Goal: Find specific page/section: Find specific page/section

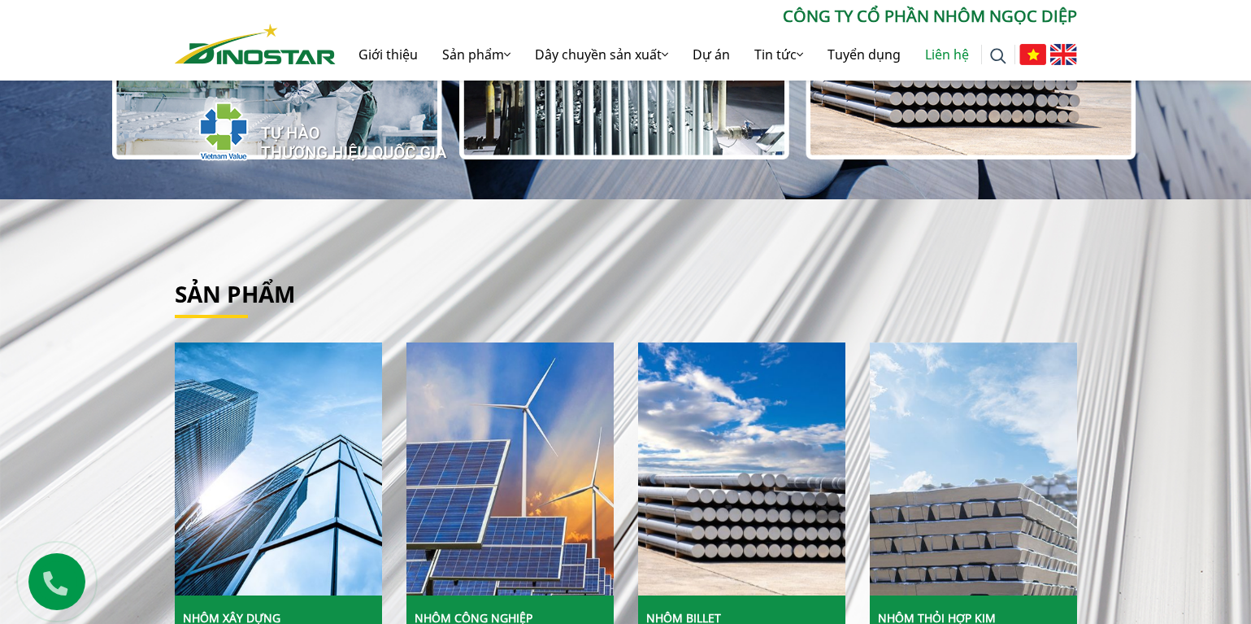
click at [944, 54] on link "Liên hệ" at bounding box center [947, 54] width 68 height 52
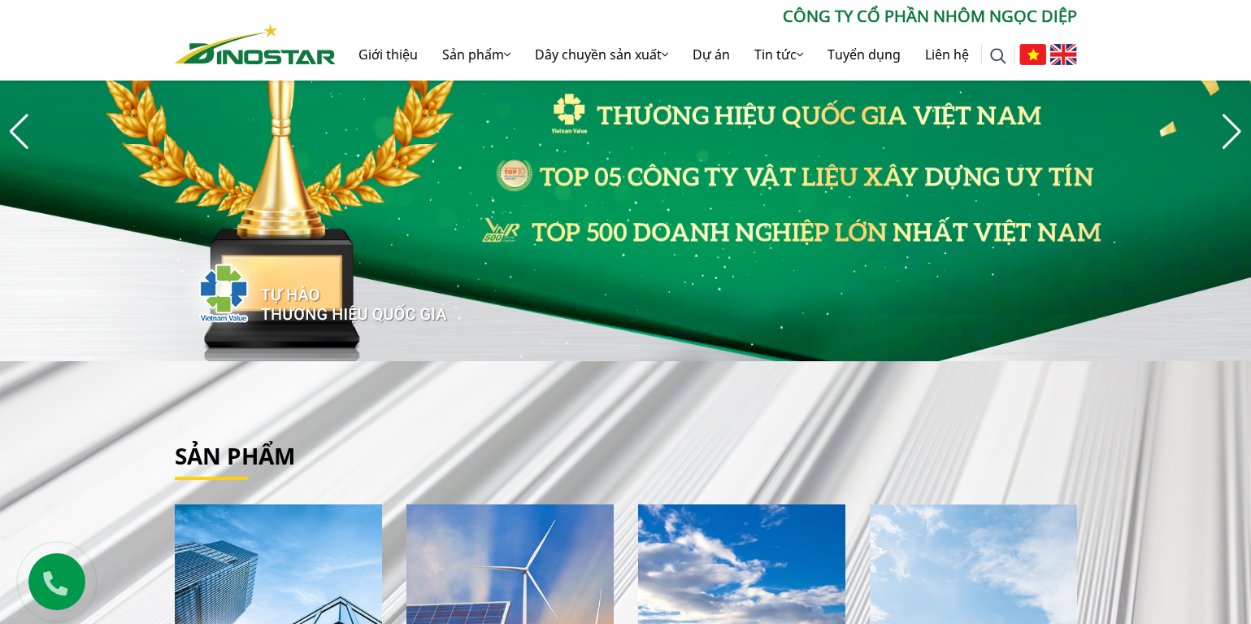
scroll to position [163, 0]
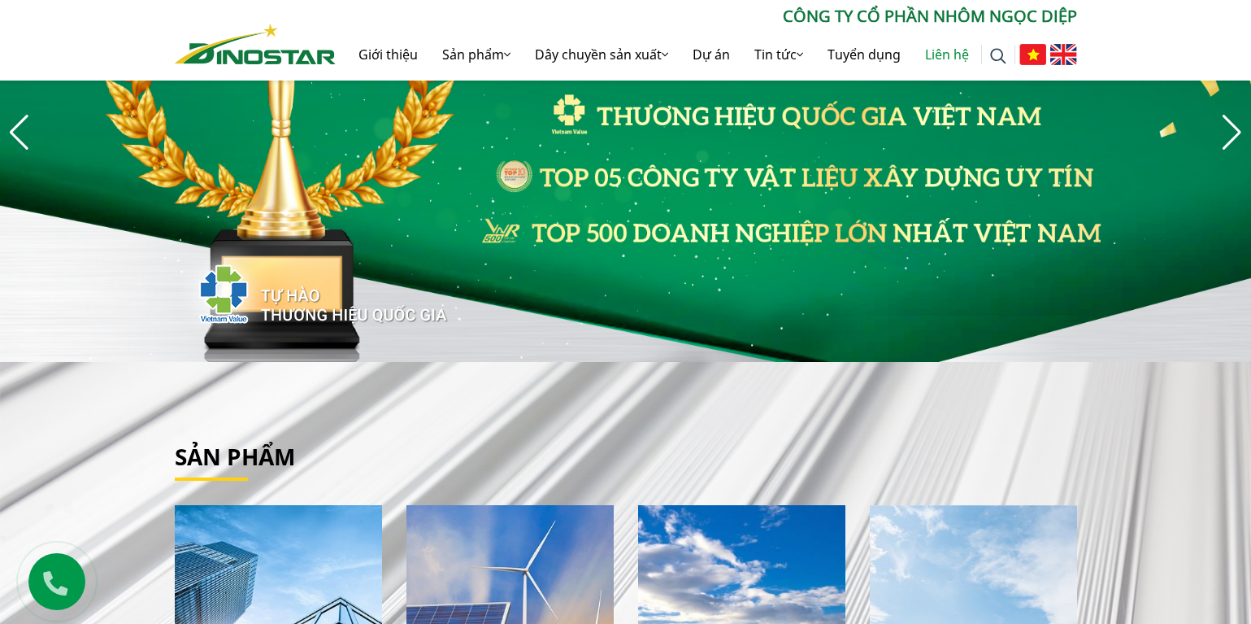
click at [959, 55] on link "Liên hệ" at bounding box center [947, 54] width 68 height 52
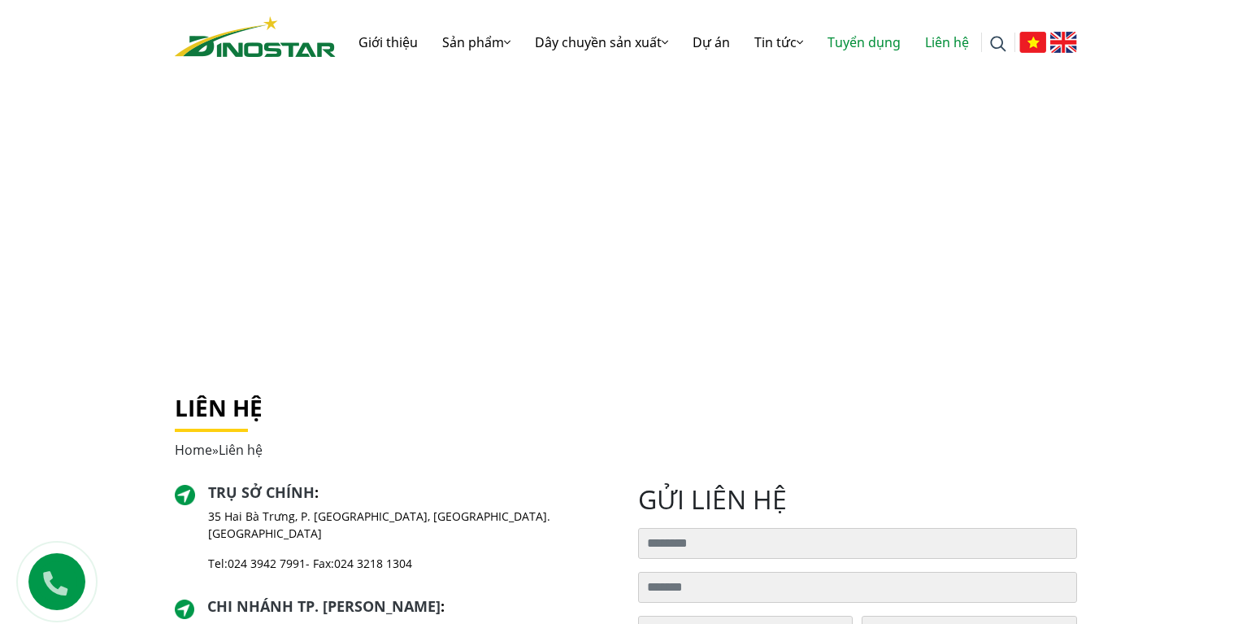
click at [854, 44] on link "Tuyển dụng" at bounding box center [864, 42] width 98 height 52
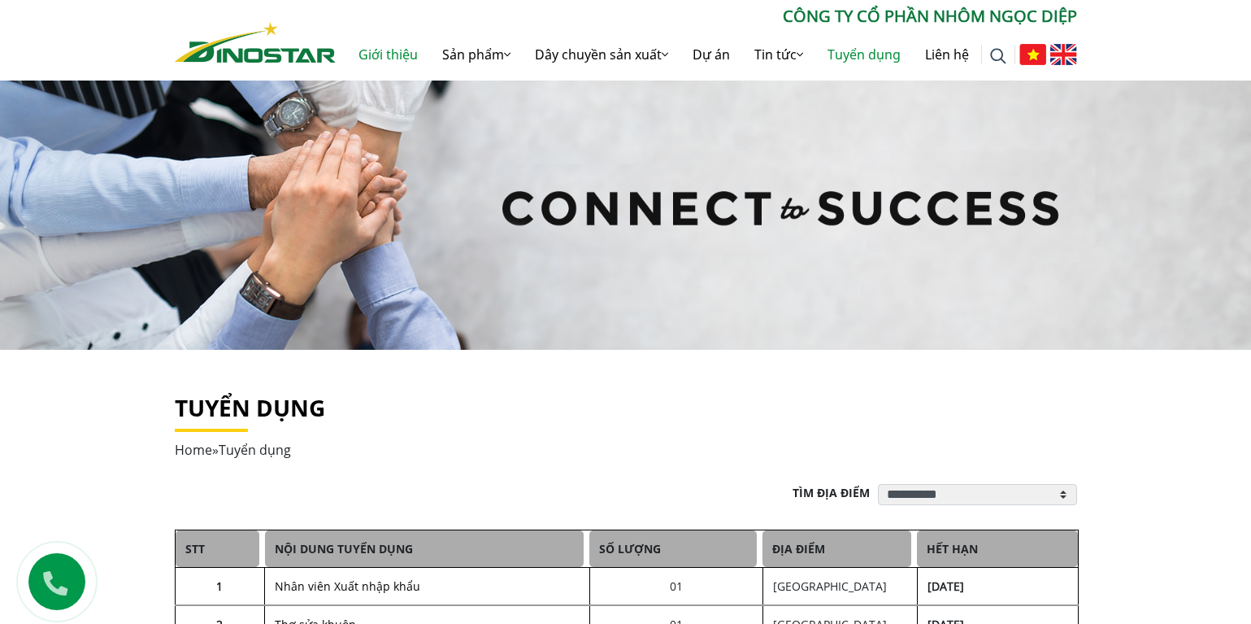
click at [377, 52] on link "Giới thiệu" at bounding box center [388, 54] width 84 height 52
click at [941, 54] on link "Liên hệ" at bounding box center [947, 54] width 68 height 52
